Goal: Task Accomplishment & Management: Manage account settings

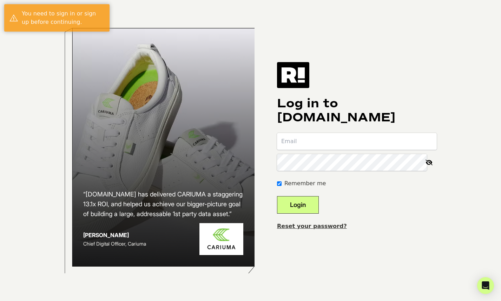
type input "[PERSON_NAME][EMAIL_ADDRESS][DOMAIN_NAME]"
click at [303, 198] on button "Login" at bounding box center [298, 205] width 42 height 18
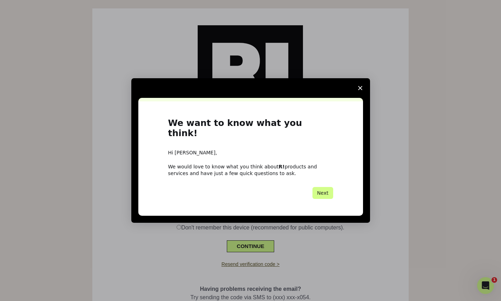
click at [362, 88] on span "Close survey" at bounding box center [360, 88] width 20 height 20
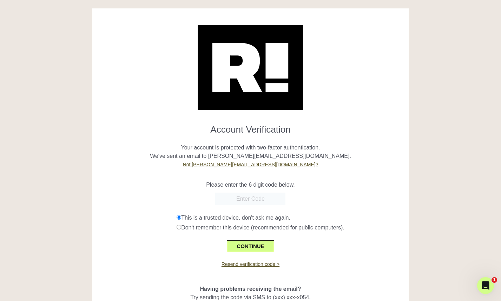
click at [248, 194] on input "text" at bounding box center [250, 199] width 70 height 13
paste input "660096"
type input "660096"
click at [249, 244] on button "CONTINUE" at bounding box center [250, 246] width 47 height 12
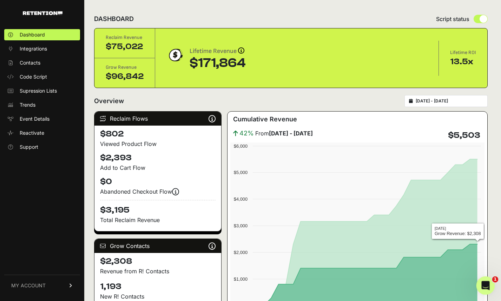
click at [483, 280] on icon "Open Intercom Messenger" at bounding box center [485, 285] width 12 height 12
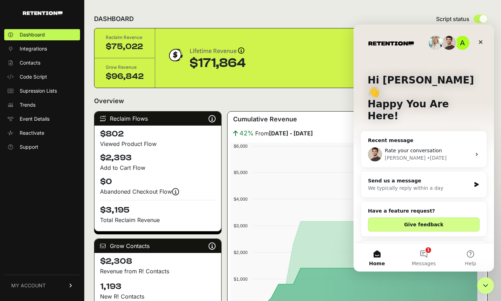
click at [429, 177] on div "Send us a message" at bounding box center [419, 180] width 103 height 7
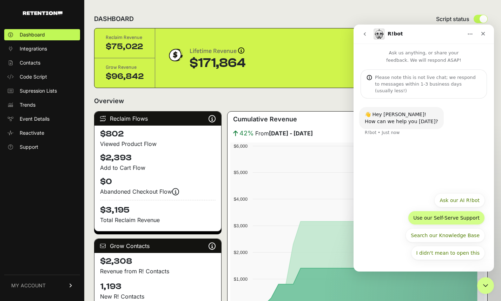
click at [459, 218] on button "Use our Self-Serve Support" at bounding box center [446, 218] width 77 height 14
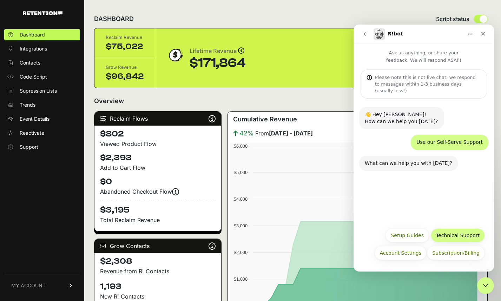
click at [460, 230] on button "Technical Support" at bounding box center [458, 235] width 54 height 14
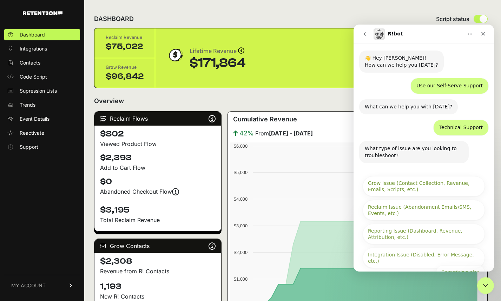
scroll to position [69, 0]
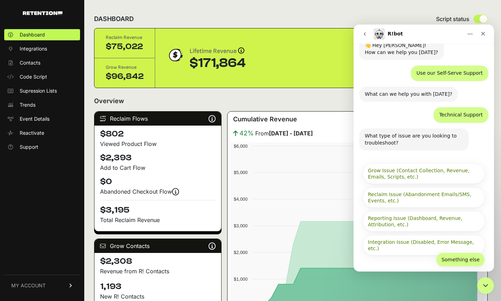
click at [459, 257] on button "Something else" at bounding box center [460, 260] width 49 height 14
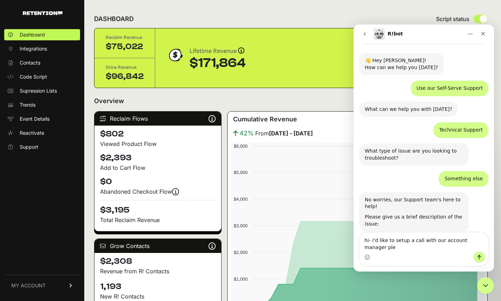
scroll to position [61, 0]
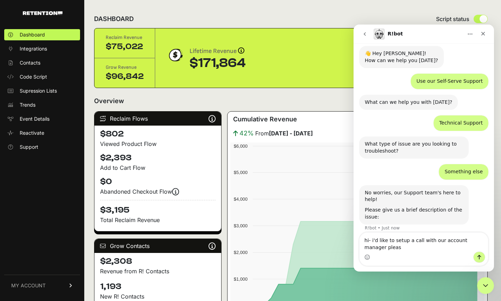
type textarea "hi- i'd like to setup a call with our account manager please"
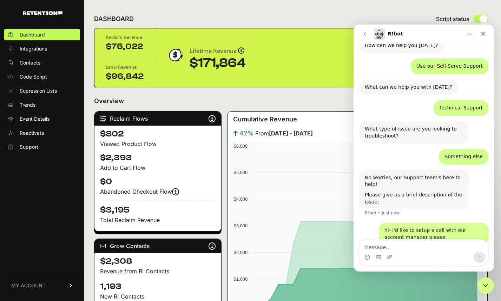
scroll to position [82, 0]
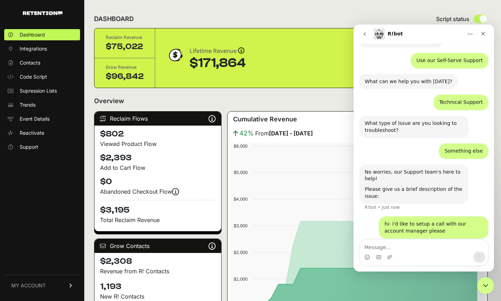
click at [43, 285] on span "MY ACCOUNT" at bounding box center [28, 285] width 34 height 7
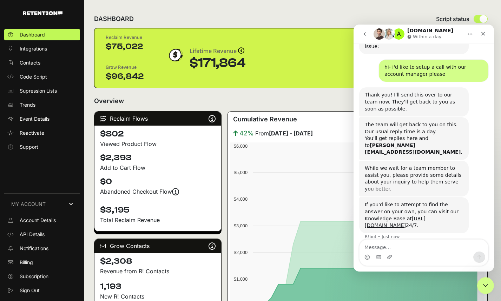
scroll to position [239, 0]
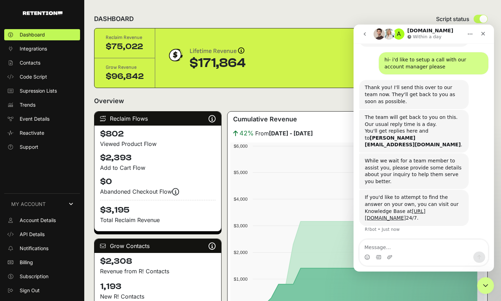
click at [397, 252] on div "Intercom messenger" at bounding box center [423, 257] width 128 height 11
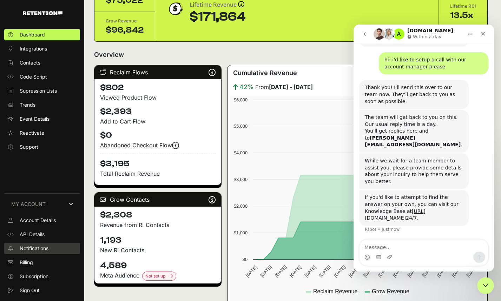
scroll to position [52, 0]
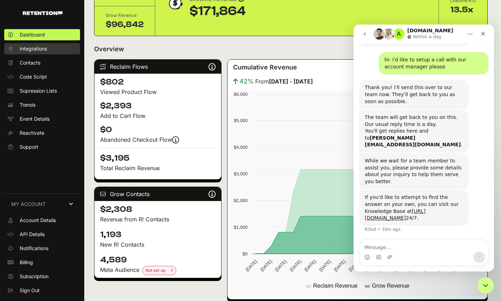
click at [52, 48] on link "Integrations" at bounding box center [42, 48] width 76 height 11
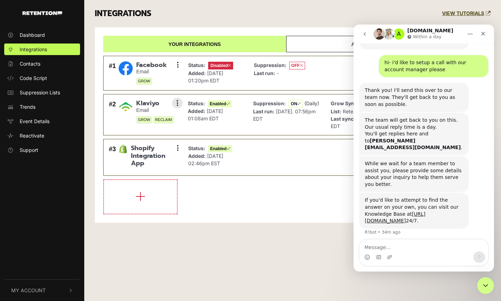
scroll to position [239, 0]
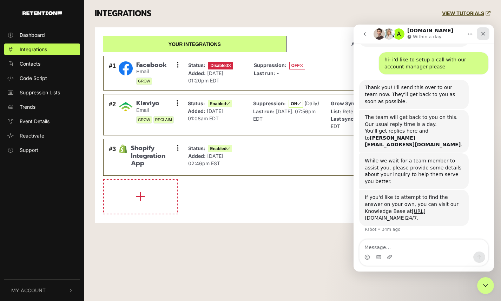
click at [485, 34] on icon "Close" at bounding box center [483, 34] width 6 height 6
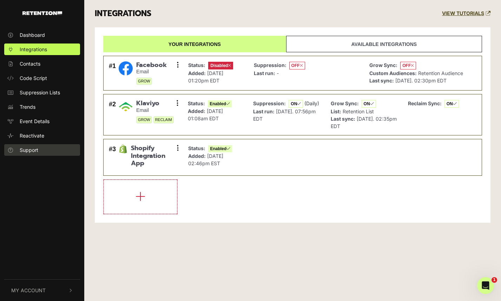
scroll to position [251, 0]
click at [178, 63] on icon at bounding box center [178, 64] width 2 height 7
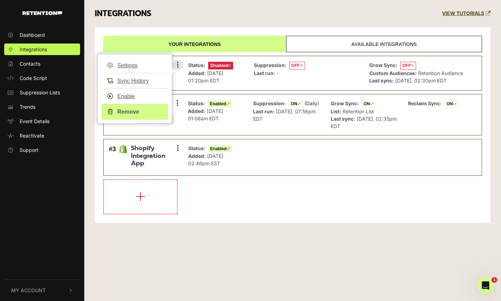
click at [131, 110] on link "Remove" at bounding box center [134, 112] width 67 height 16
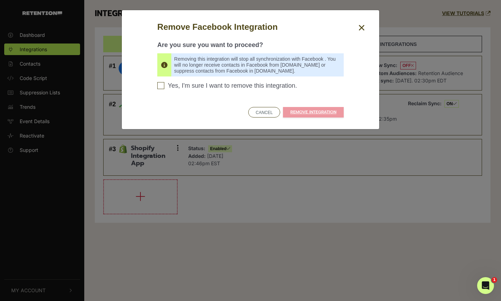
click at [224, 87] on span "Yes, I'm sure I want to remove this integration." at bounding box center [232, 86] width 129 height 8
click at [164, 87] on input "Yes, I'm sure I want to remove this integration. Please confirm to continue" at bounding box center [160, 85] width 7 height 7
checkbox input "true"
click at [306, 111] on link "REMOVE INTEGRATION" at bounding box center [313, 112] width 61 height 11
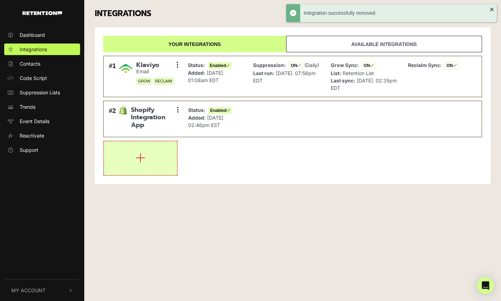
click at [148, 164] on button "button" at bounding box center [140, 158] width 73 height 34
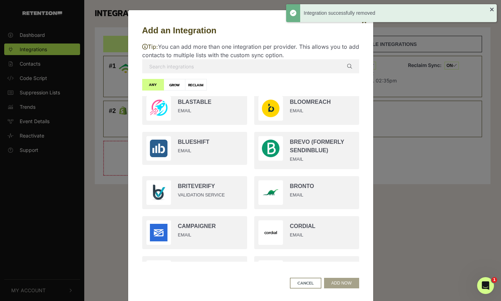
scroll to position [127, 0]
click at [273, 64] on input "text" at bounding box center [250, 66] width 217 height 14
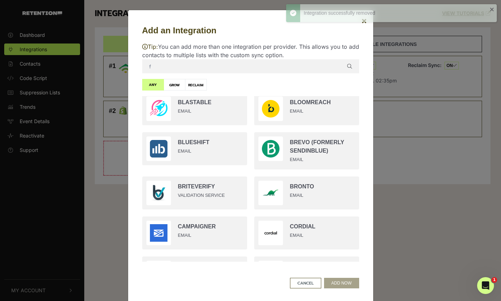
scroll to position [0, 0]
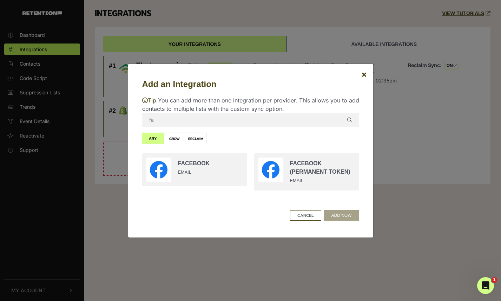
type input "fa"
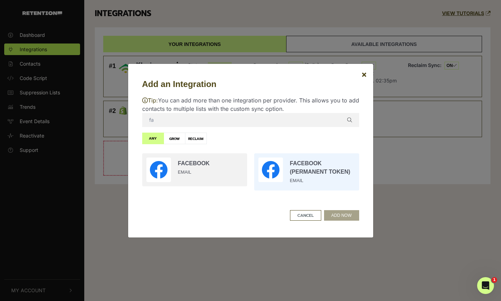
click at [288, 160] on input "radio" at bounding box center [307, 172] width 112 height 44
radio input "true"
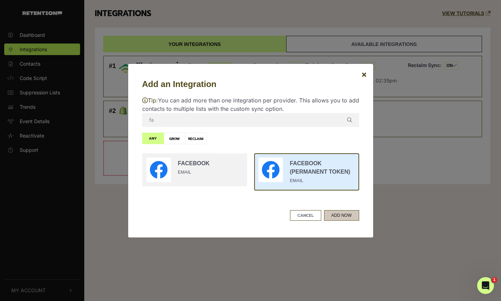
click at [340, 215] on button "ADD NOW" at bounding box center [341, 215] width 35 height 11
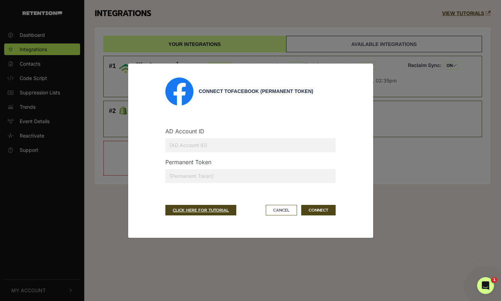
click at [208, 175] on input "text" at bounding box center [250, 176] width 170 height 14
paste input "EAAUktHfQ0vwBPZA2ZCsqusLZBUF8jdW0JXWdBojKzg3eQC4Kf8b6wn5PADDWo6CEhnXTMvqPUmRdWD…"
type input "EAAUktHfQ0vwBPZA2ZCsqusLZBUF8jdW0JXWdBojKzg3eQC4Kf8b6wn5PADDWo6CEhnXTMvqPUmRdWD…"
click at [220, 146] on input "text" at bounding box center [250, 145] width 170 height 14
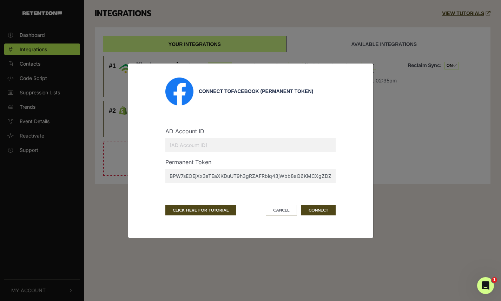
scroll to position [0, 0]
click at [181, 143] on input "text" at bounding box center [250, 145] width 170 height 14
type input "448276613563386"
click at [322, 210] on button "CONNECT" at bounding box center [318, 210] width 34 height 11
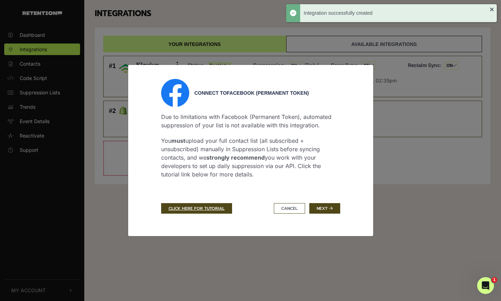
click at [322, 210] on button "Next" at bounding box center [324, 208] width 31 height 11
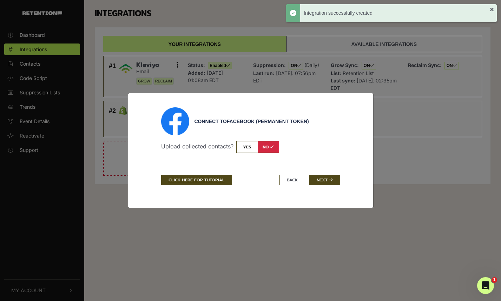
click at [250, 145] on input "checkbox" at bounding box center [257, 147] width 43 height 12
checkbox input "true"
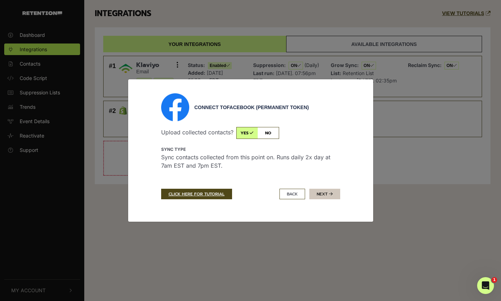
click at [329, 196] on icon "submit" at bounding box center [331, 194] width 4 height 4
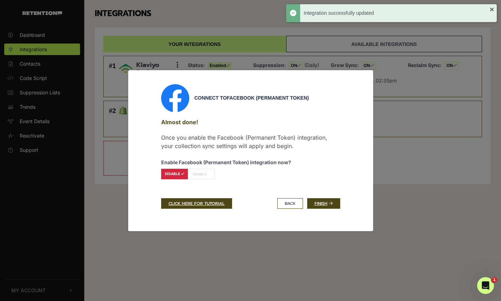
click at [200, 176] on label "ENABLE" at bounding box center [201, 174] width 27 height 11
click at [330, 204] on icon at bounding box center [331, 203] width 4 height 4
